Goal: Learn about a topic

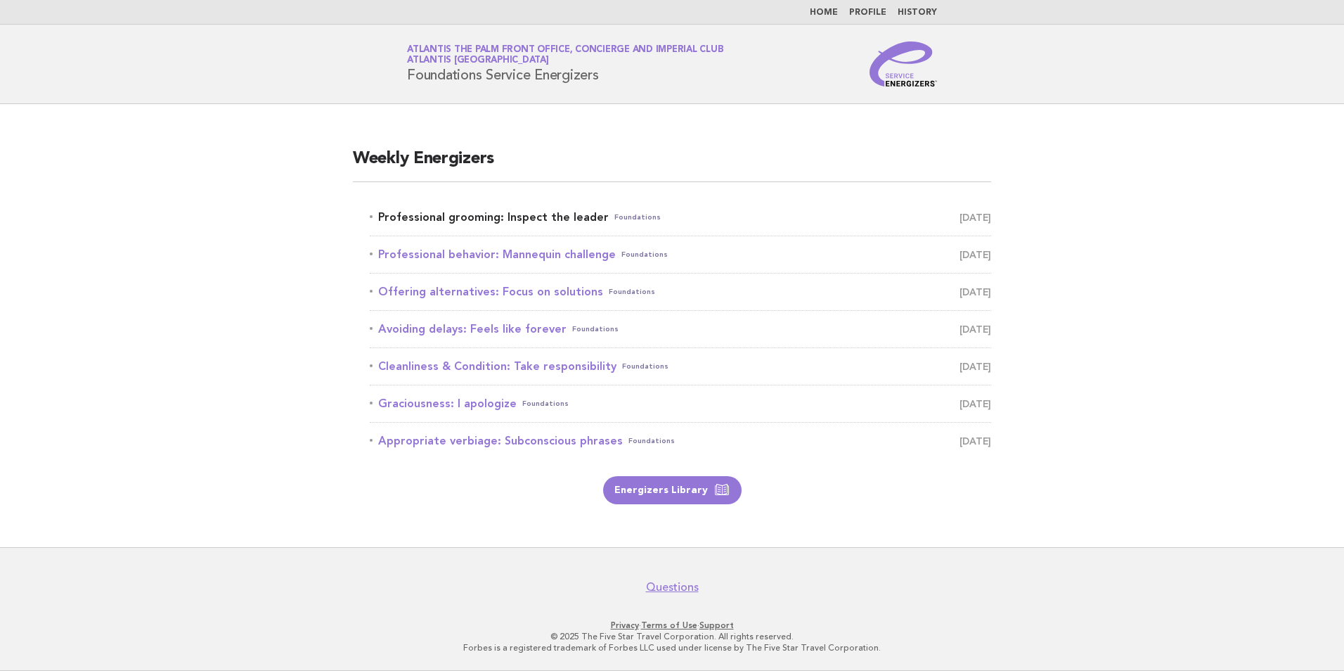
click at [522, 212] on link "Professional grooming: Inspect the leader Foundations September 4" at bounding box center [680, 217] width 621 height 20
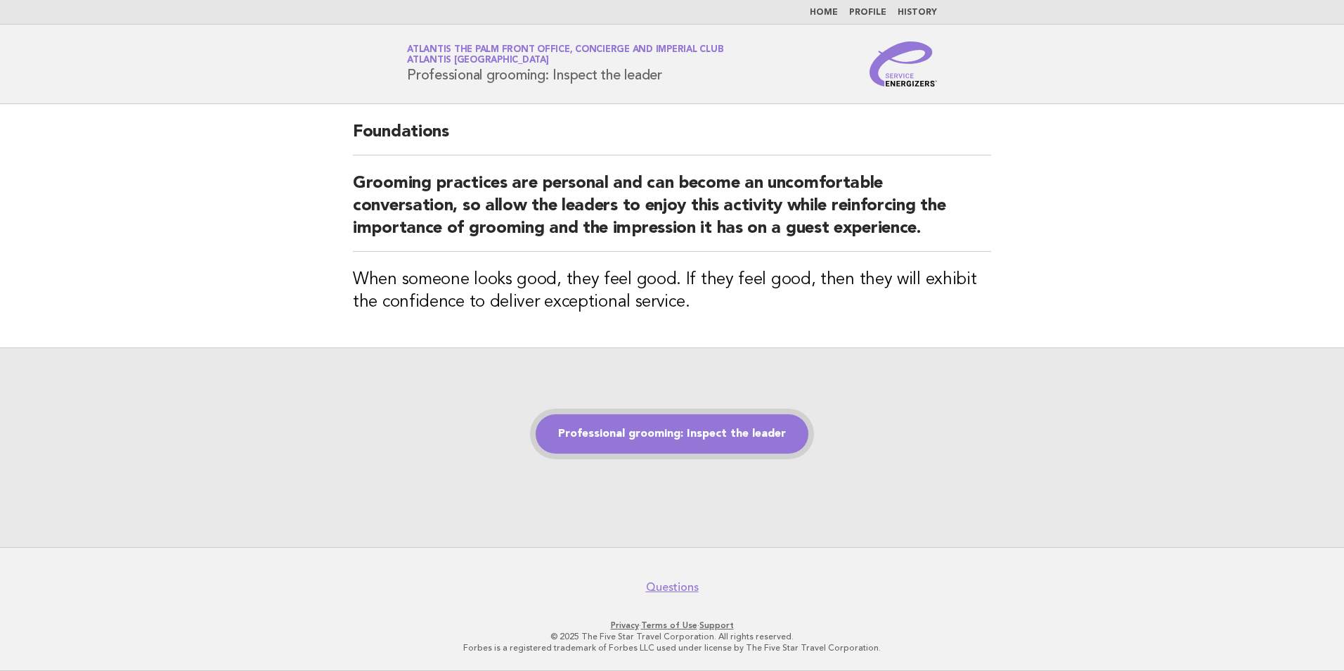
click at [659, 432] on link "Professional grooming: Inspect the leader" at bounding box center [672, 433] width 273 height 39
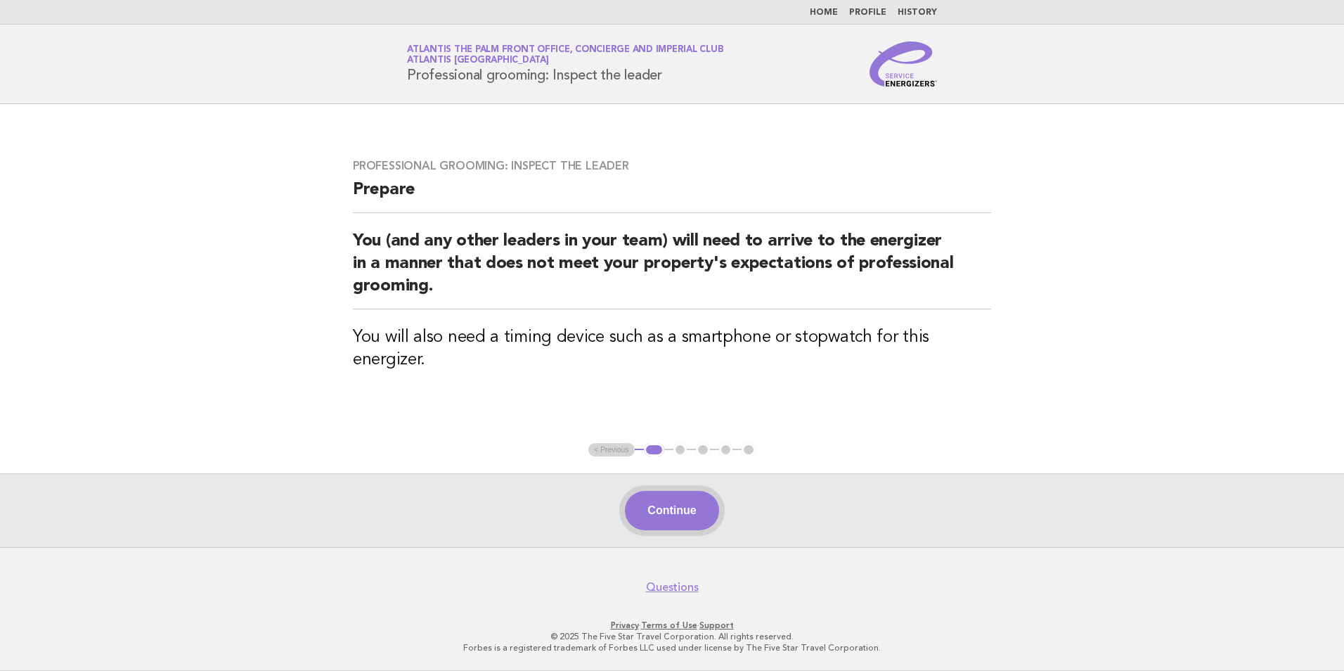
click at [659, 510] on button "Continue" at bounding box center [672, 510] width 94 height 39
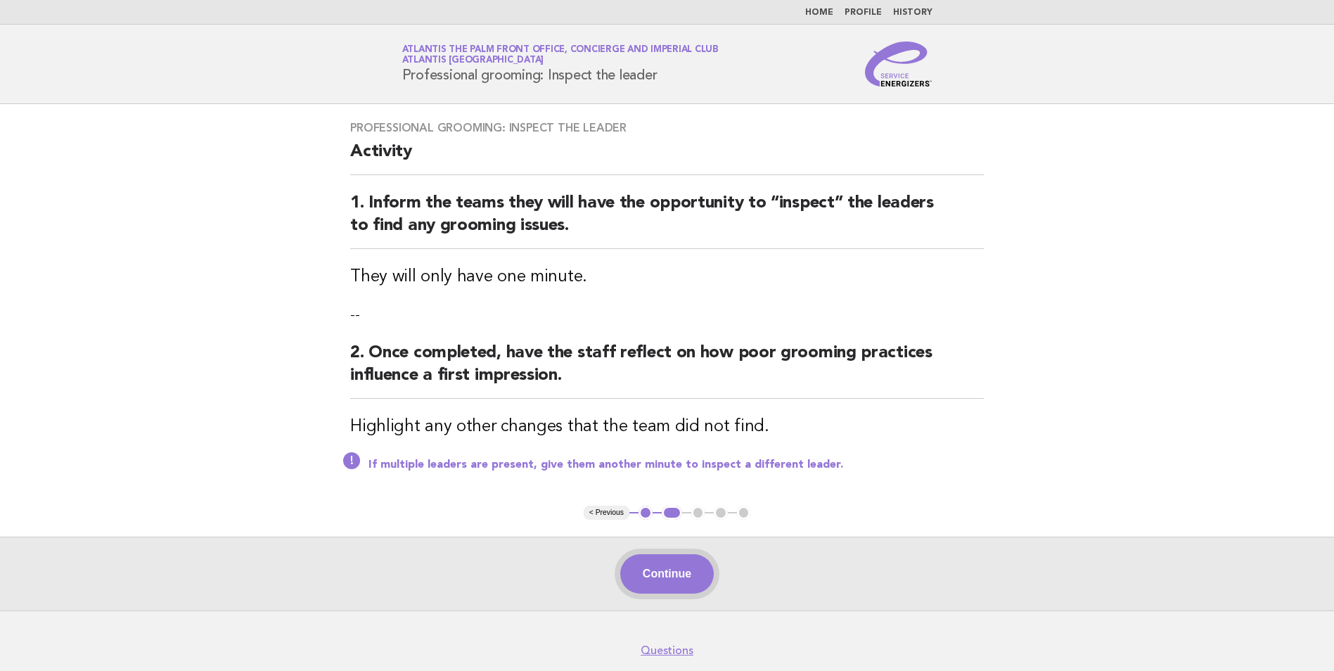
click at [669, 573] on button "Continue" at bounding box center [667, 573] width 94 height 39
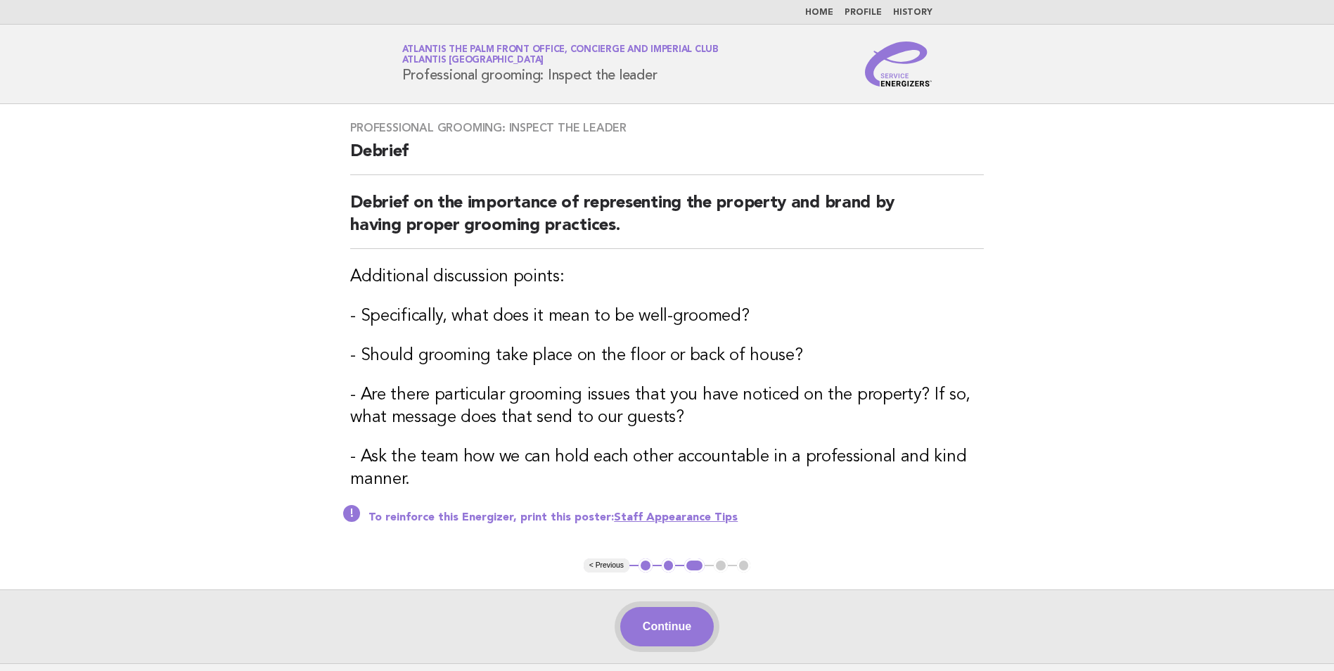
click at [649, 632] on button "Continue" at bounding box center [667, 626] width 94 height 39
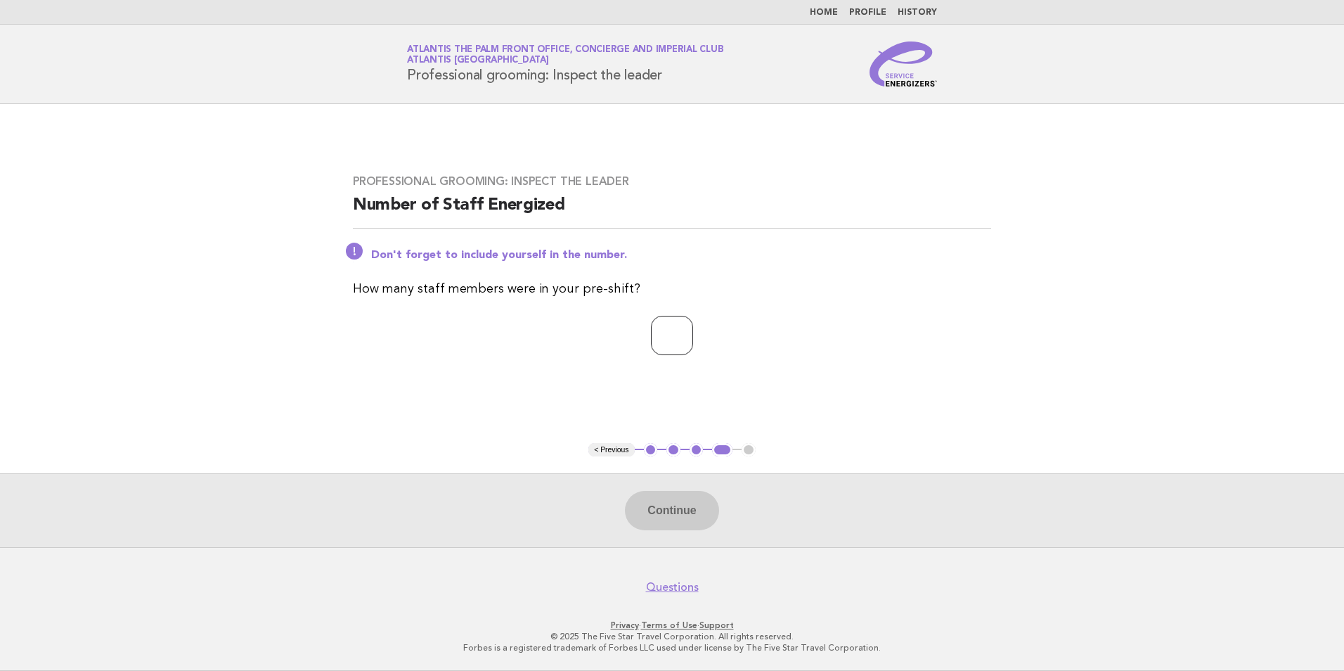
click at [677, 334] on input "number" at bounding box center [672, 335] width 42 height 39
type input "*"
click at [672, 517] on button "Continue" at bounding box center [672, 510] width 94 height 39
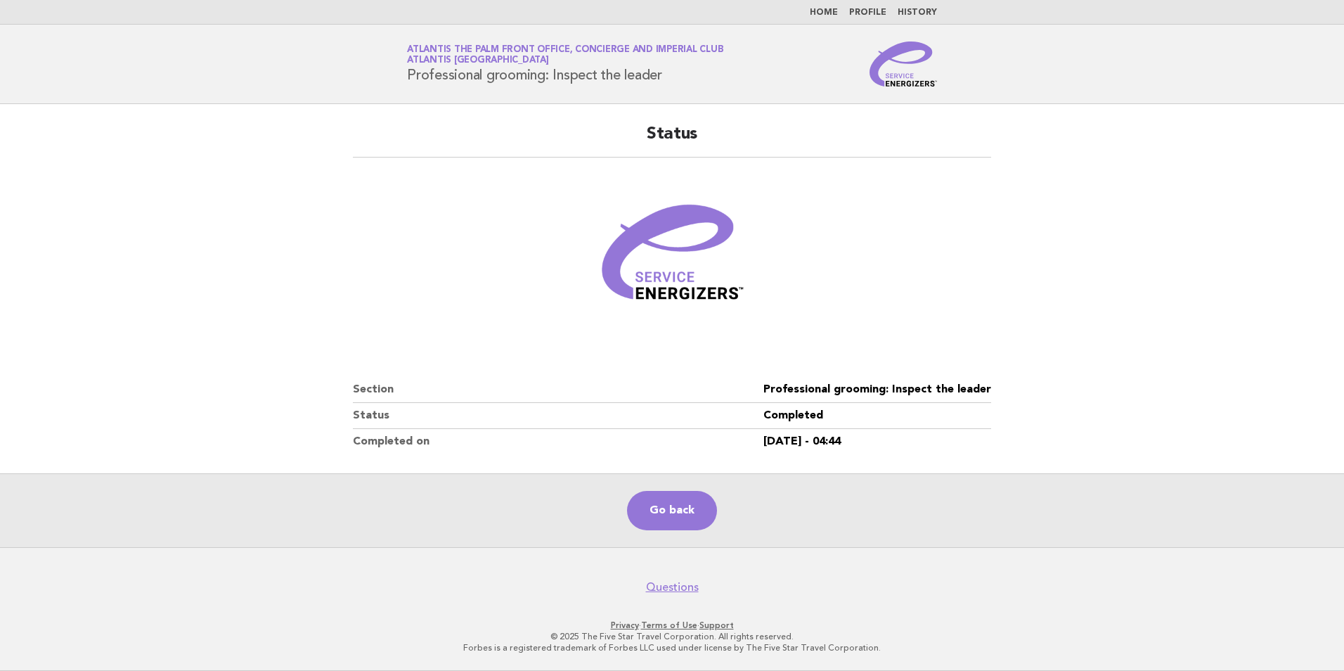
click at [77, 269] on main "Status Section Professional grooming: Inspect the leader Status Completed Compl…" at bounding box center [672, 325] width 1344 height 443
click at [669, 501] on link "Go back" at bounding box center [672, 510] width 90 height 39
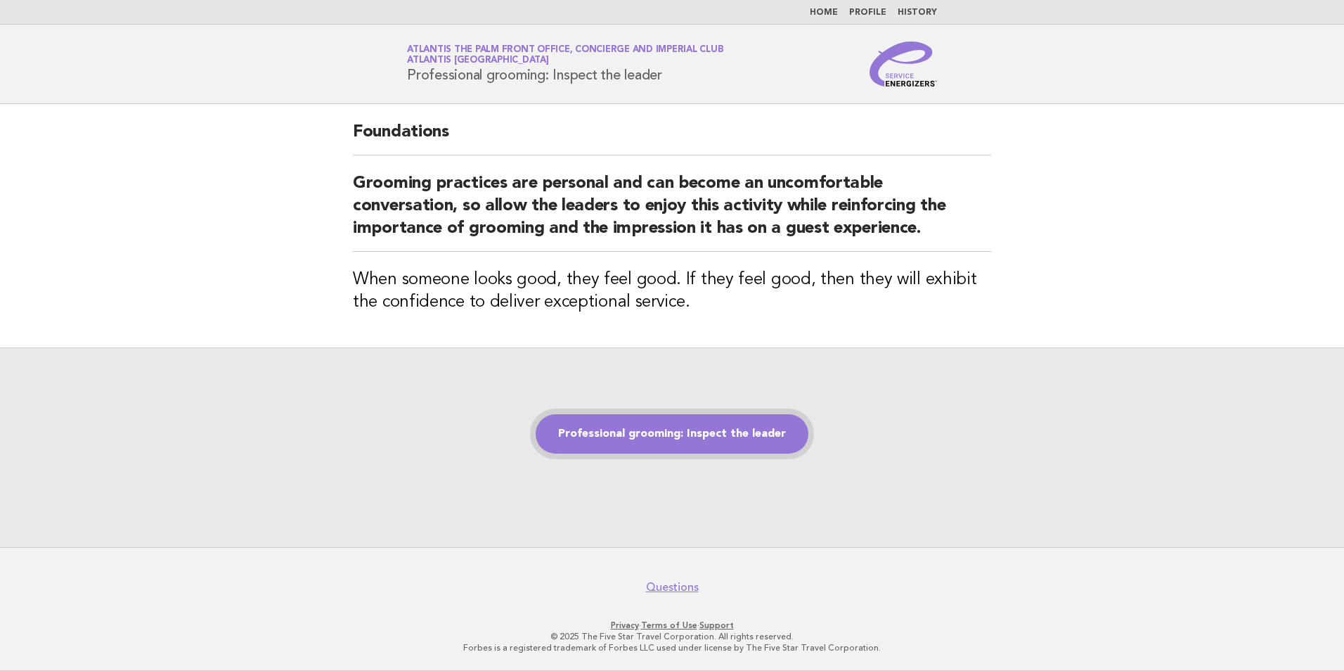
click at [688, 433] on link "Professional grooming: Inspect the leader" at bounding box center [672, 433] width 273 height 39
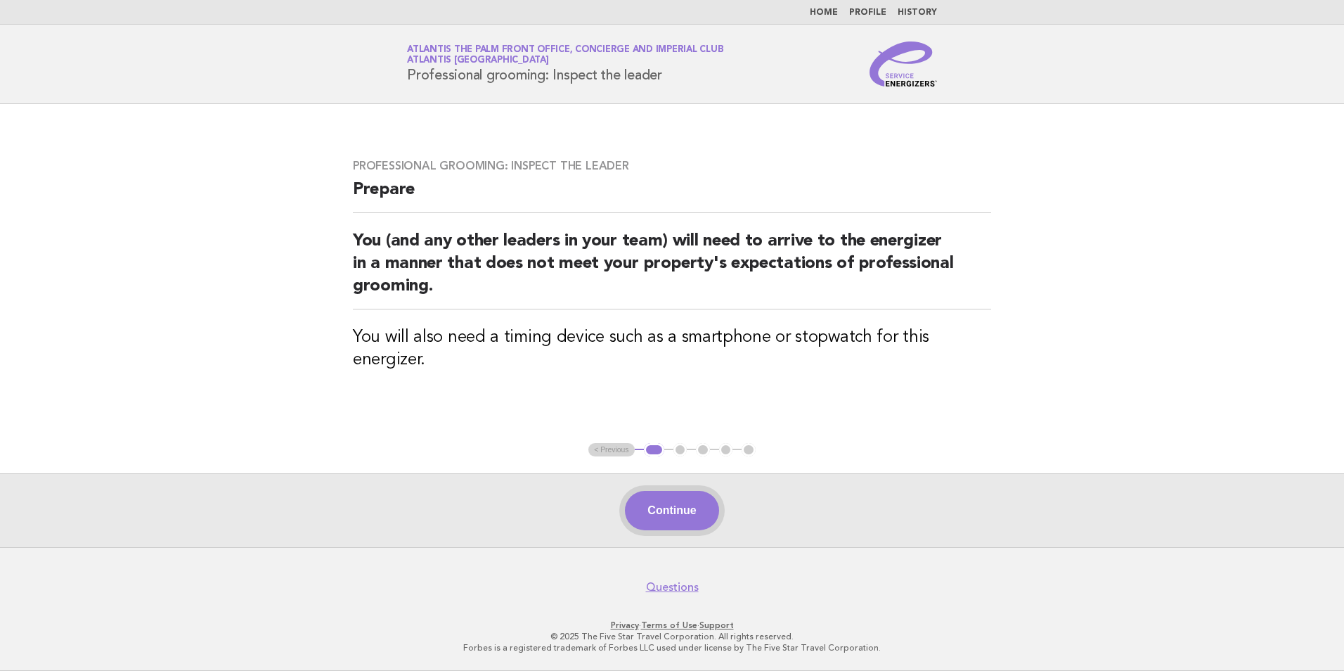
click at [692, 522] on button "Continue" at bounding box center [672, 510] width 94 height 39
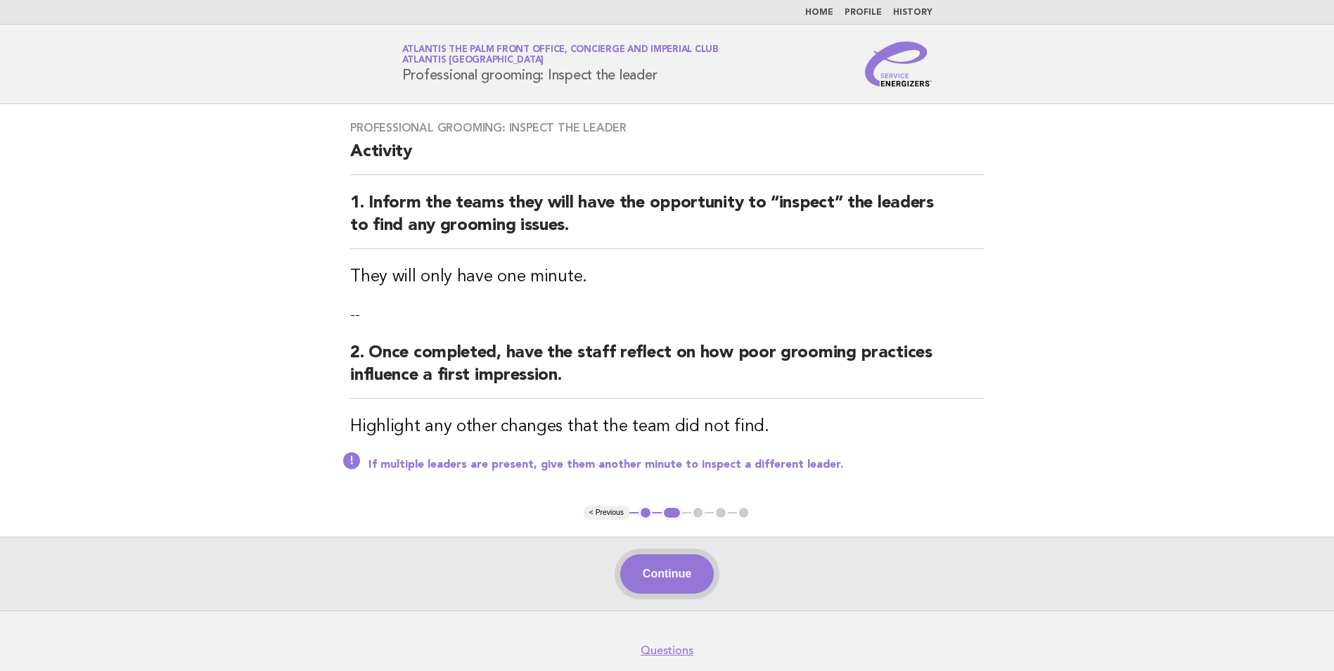
click at [693, 567] on button "Continue" at bounding box center [667, 573] width 94 height 39
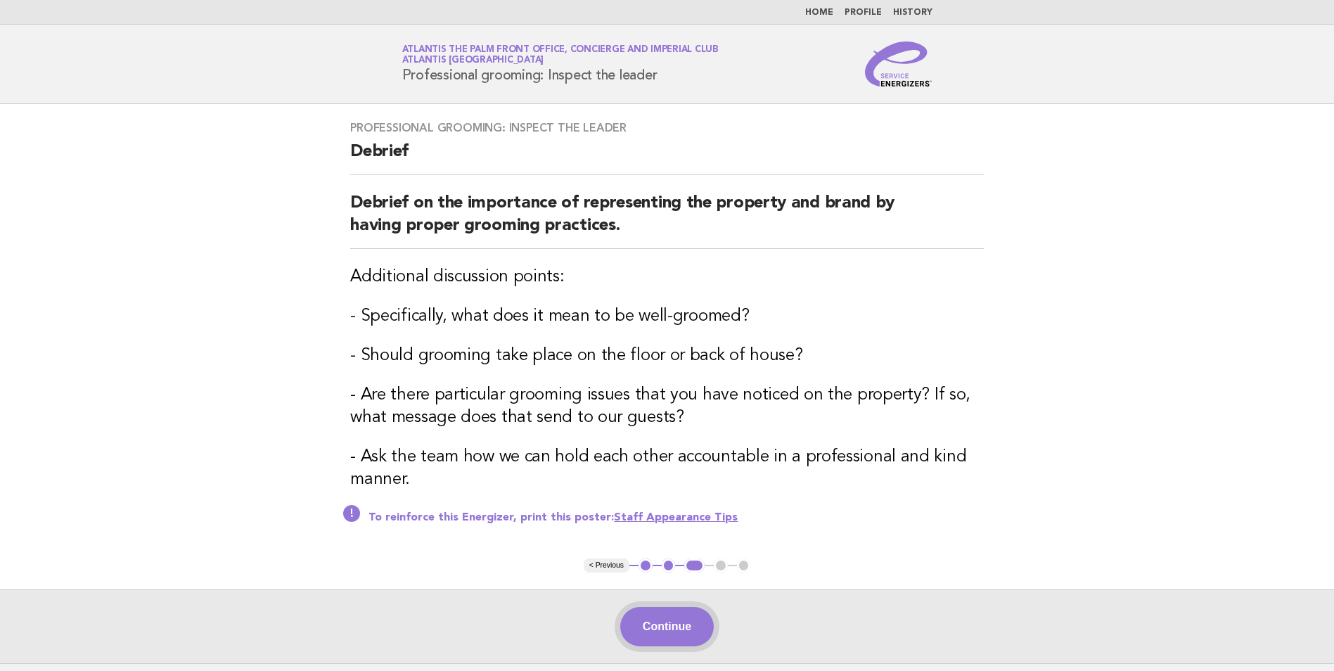
click at [690, 632] on button "Continue" at bounding box center [667, 626] width 94 height 39
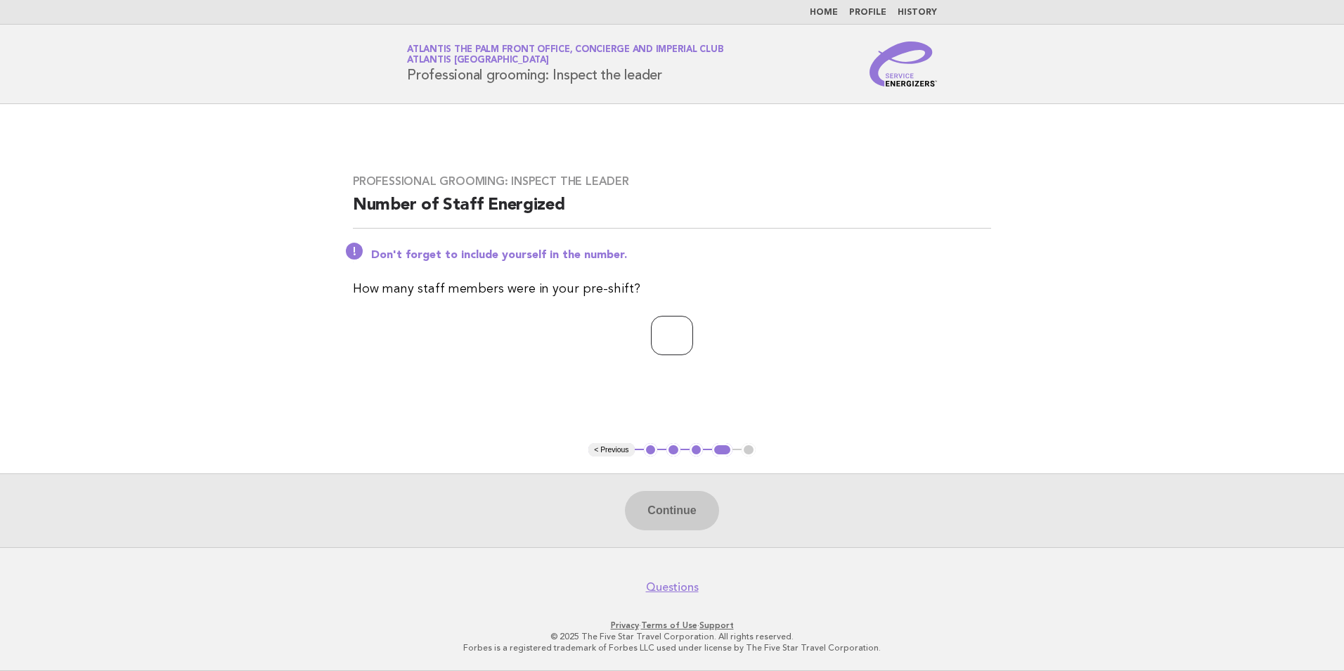
click at [683, 334] on input "number" at bounding box center [672, 335] width 42 height 39
type input "*"
click at [709, 504] on button "Continue" at bounding box center [672, 510] width 94 height 39
